Goal: Entertainment & Leisure: Consume media (video, audio)

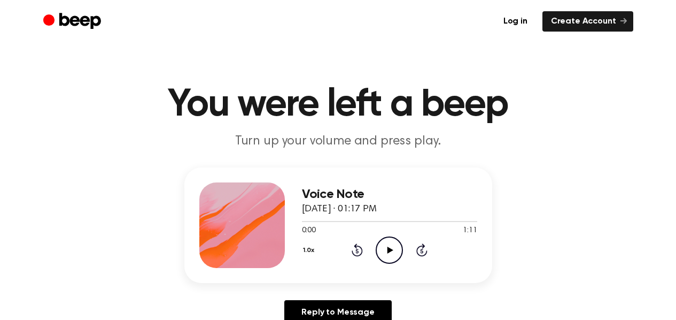
click at [394, 249] on icon "Play Audio" at bounding box center [389, 249] width 27 height 27
click at [387, 250] on icon "Play Audio" at bounding box center [389, 249] width 27 height 27
click at [386, 247] on icon "Play Audio" at bounding box center [389, 249] width 27 height 27
click at [390, 250] on icon at bounding box center [391, 249] width 6 height 7
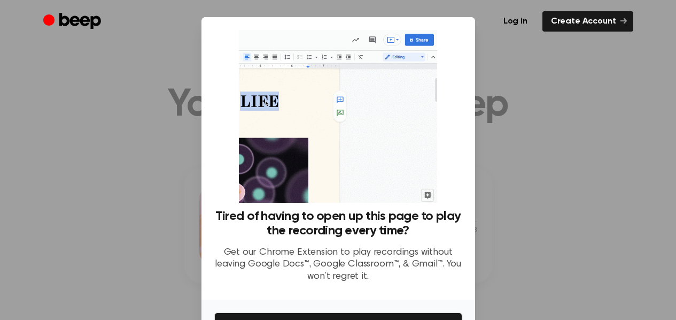
click at [610, 186] on div at bounding box center [338, 160] width 676 height 320
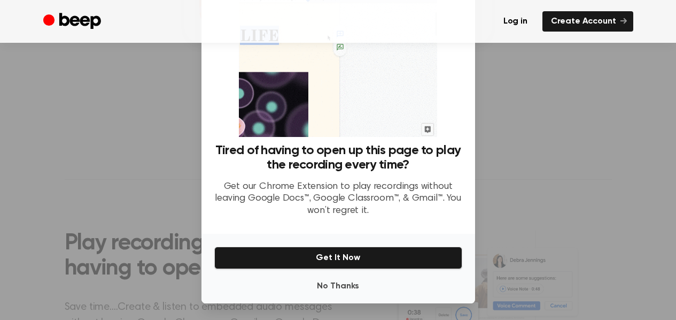
scroll to position [66, 0]
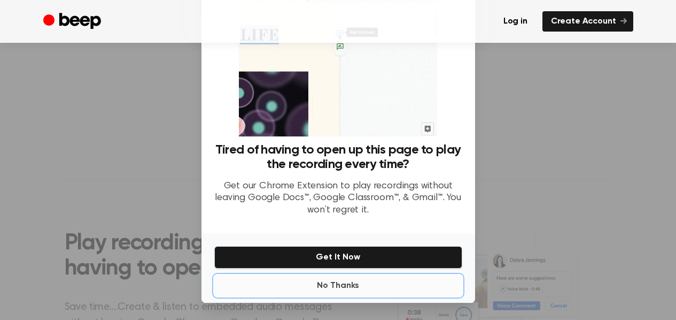
click at [342, 286] on button "No Thanks" at bounding box center [338, 285] width 248 height 21
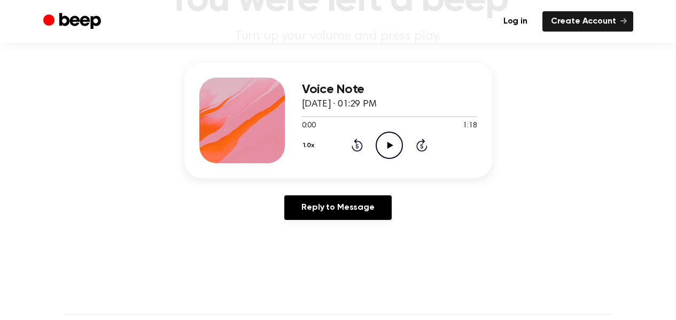
scroll to position [0, 0]
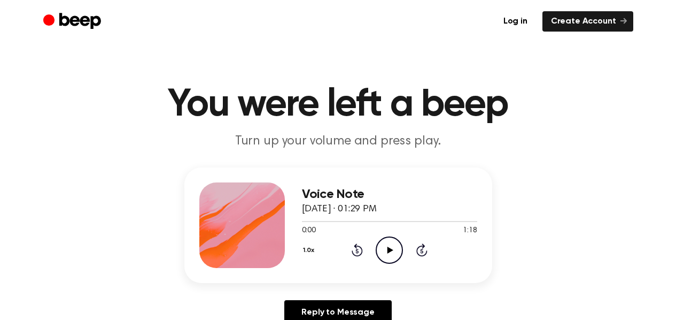
drag, startPoint x: 386, startPoint y: 251, endPoint x: 386, endPoint y: 227, distance: 24.1
click at [386, 251] on icon "Play Audio" at bounding box center [389, 249] width 27 height 27
click at [396, 254] on icon "Play Audio" at bounding box center [389, 249] width 27 height 27
click at [383, 249] on icon "Play Audio" at bounding box center [389, 249] width 27 height 27
click at [386, 250] on icon "Play Audio" at bounding box center [389, 249] width 27 height 27
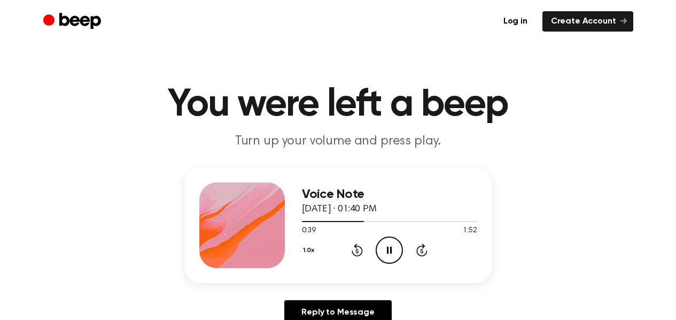
click at [385, 243] on icon "Pause Audio" at bounding box center [389, 249] width 27 height 27
click at [392, 252] on icon "Play Audio" at bounding box center [389, 249] width 27 height 27
click at [388, 252] on icon at bounding box center [391, 249] width 6 height 7
